Goal: Information Seeking & Learning: Learn about a topic

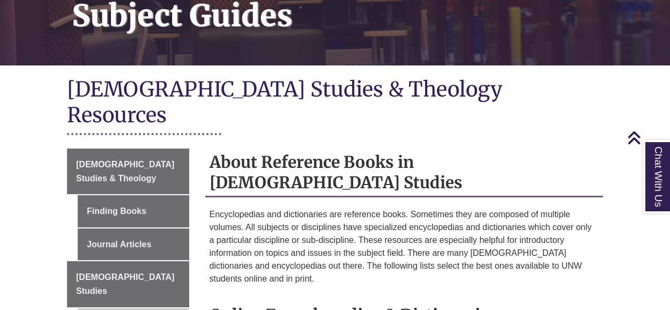
scroll to position [214, 0]
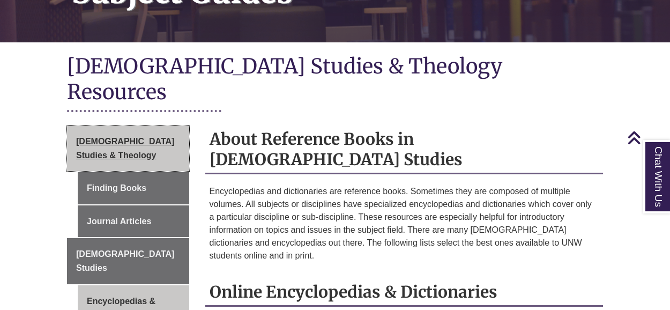
click at [107, 137] on span "[DEMOGRAPHIC_DATA] Studies & Theology" at bounding box center [125, 148] width 98 height 23
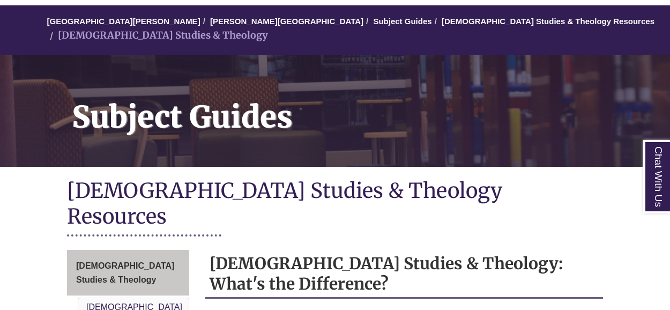
scroll to position [107, 0]
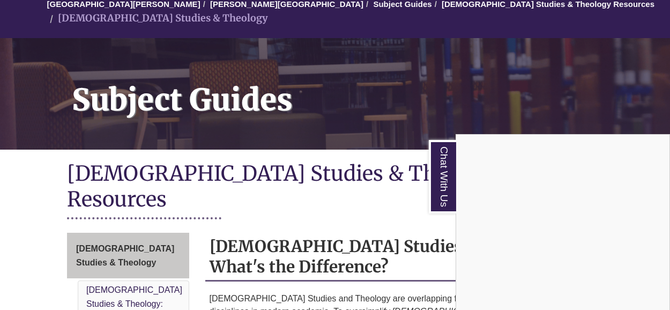
click at [18, 203] on div "Chat With Us" at bounding box center [335, 155] width 670 height 310
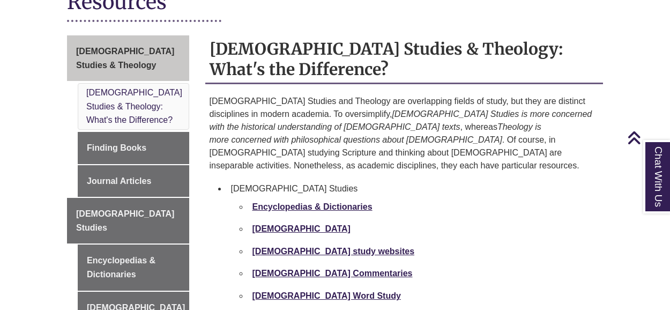
scroll to position [321, 0]
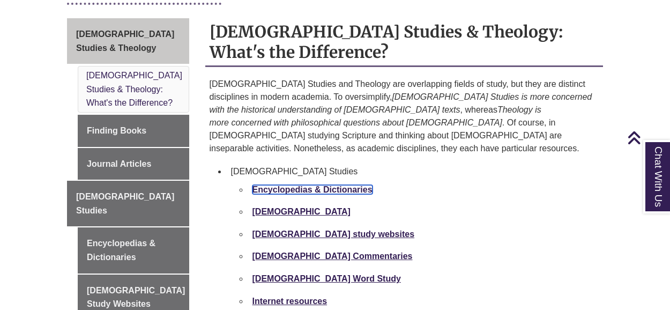
click at [306, 185] on strong "Encyclopedias & Dictionaries" at bounding box center [312, 189] width 120 height 9
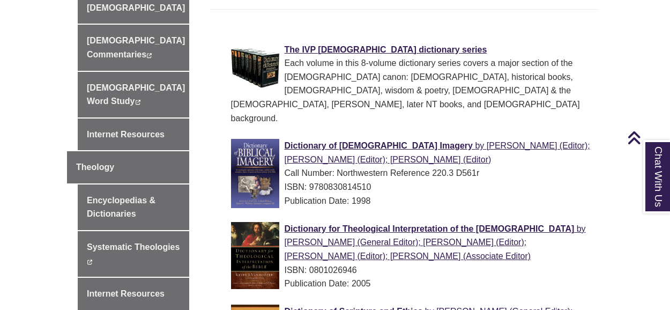
scroll to position [750, 0]
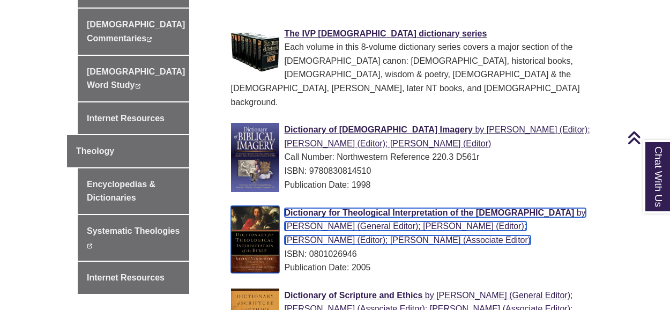
click at [372, 208] on span "Dictionary for Theological Interpretation of the Bible" at bounding box center [430, 212] width 290 height 9
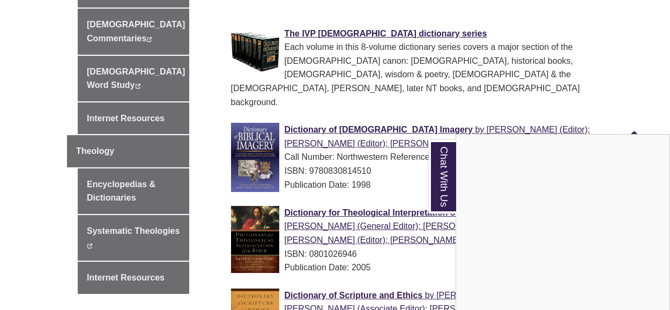
click at [147, 244] on div "Chat With Us" at bounding box center [335, 155] width 670 height 310
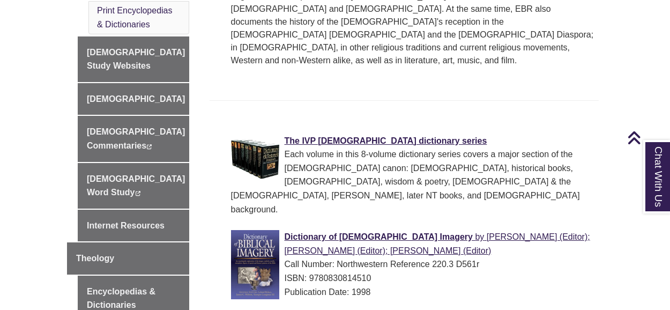
scroll to position [697, 0]
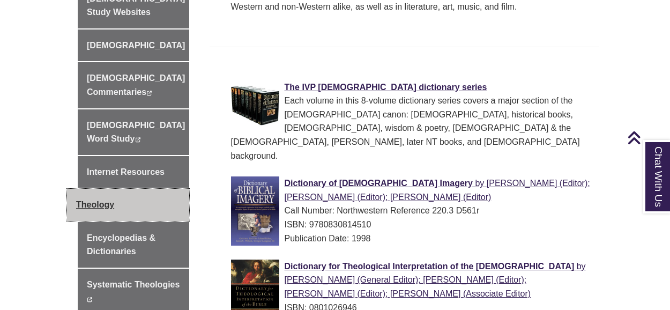
click at [89, 189] on link "Theology" at bounding box center [128, 205] width 122 height 32
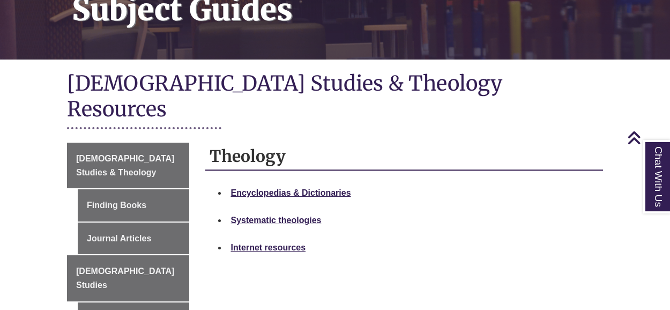
scroll to position [214, 0]
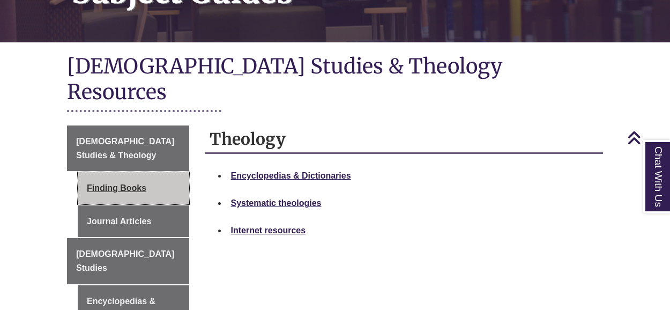
click at [131, 172] on link "Finding Books" at bounding box center [133, 188] width 111 height 32
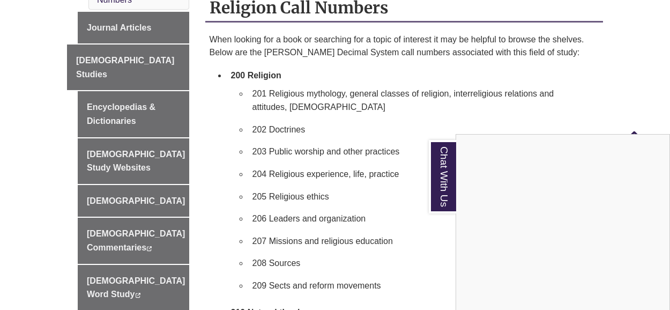
scroll to position [482, 0]
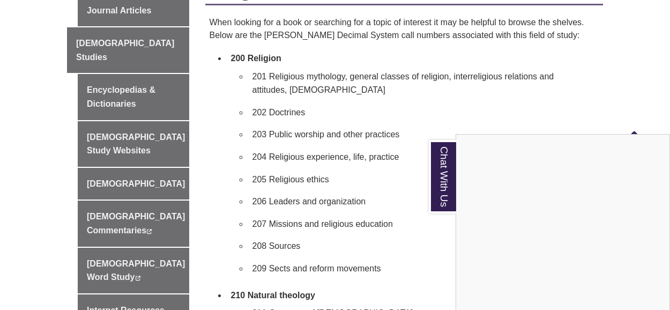
click at [29, 158] on div "Chat With Us" at bounding box center [335, 155] width 670 height 310
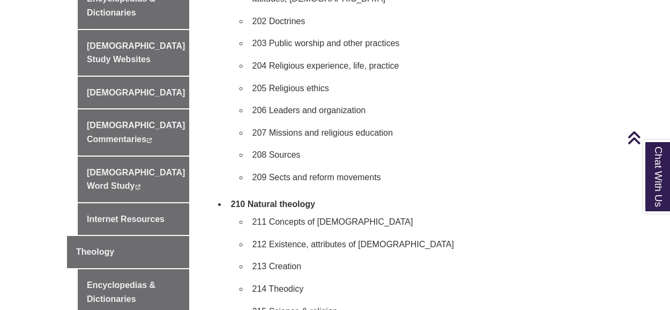
scroll to position [589, 0]
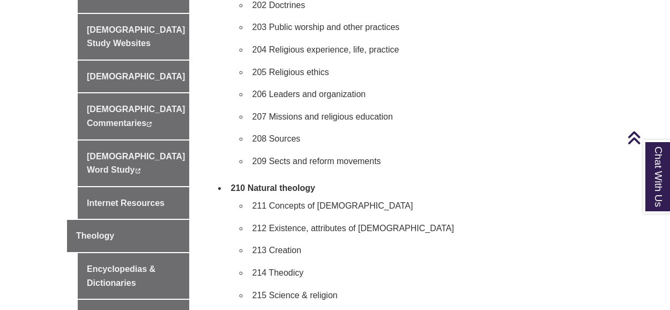
click at [283, 195] on li "211 Concepts of [DEMOGRAPHIC_DATA]" at bounding box center [421, 206] width 347 height 23
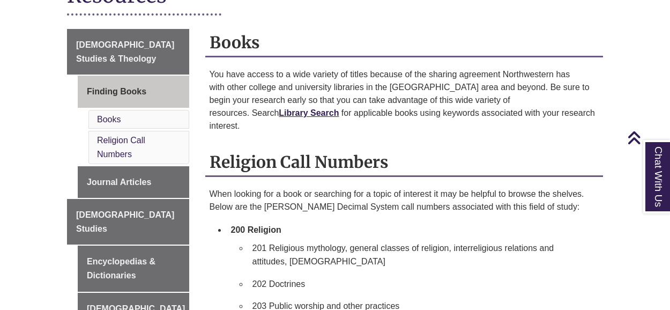
scroll to position [268, 0]
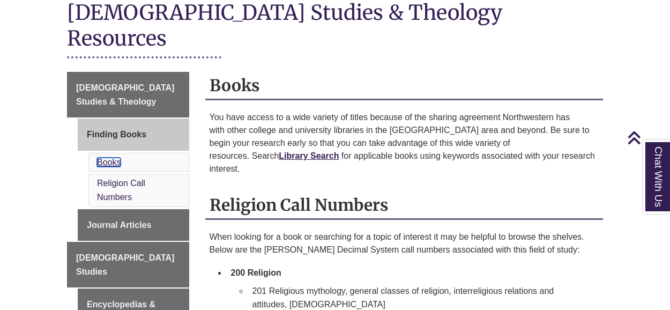
click at [107, 158] on link "Books" at bounding box center [109, 162] width 24 height 9
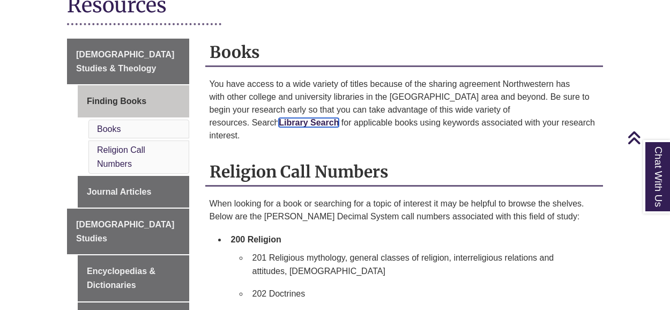
click at [279, 118] on link "Library Search" at bounding box center [309, 122] width 60 height 9
